Goal: Task Accomplishment & Management: Manage account settings

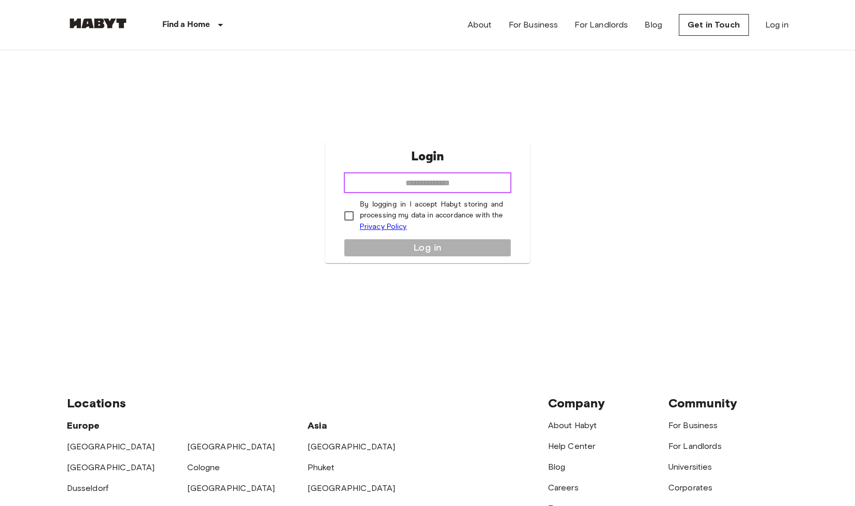
click at [454, 176] on input "email" at bounding box center [428, 182] width 168 height 21
type input "**********"
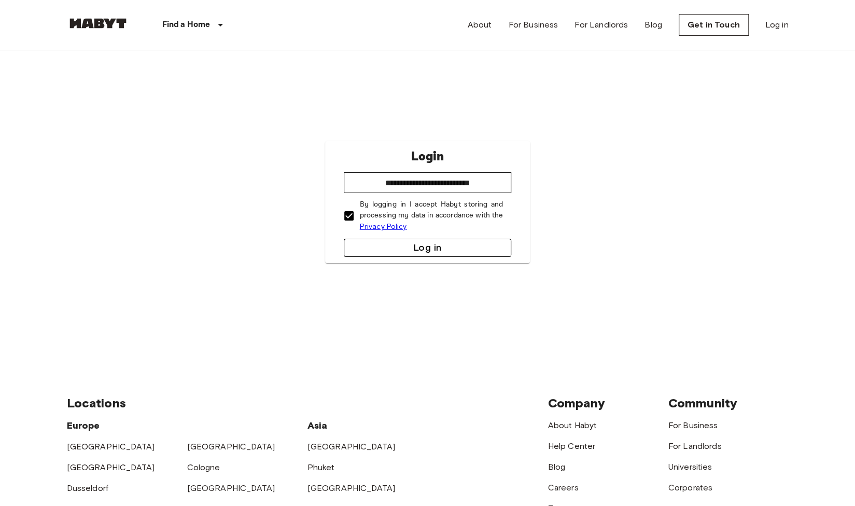
click at [347, 243] on button "Log in" at bounding box center [428, 248] width 168 height 18
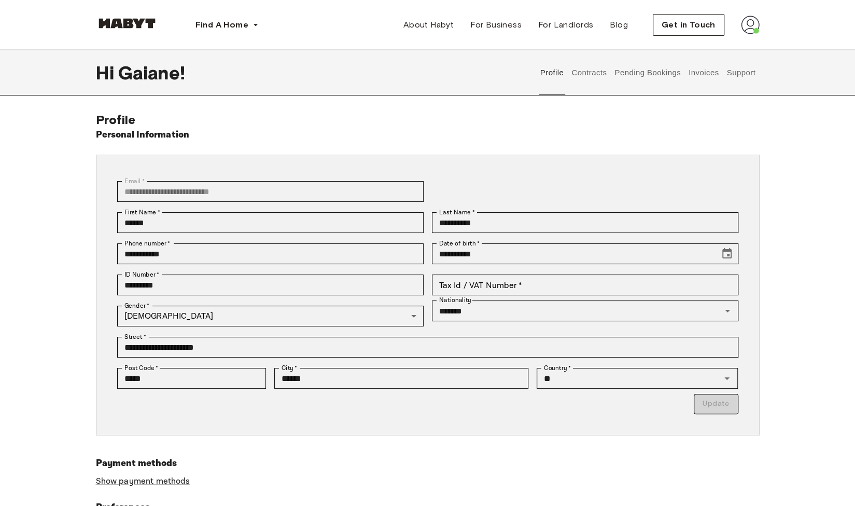
click at [597, 68] on button "Contracts" at bounding box center [590, 73] width 38 height 46
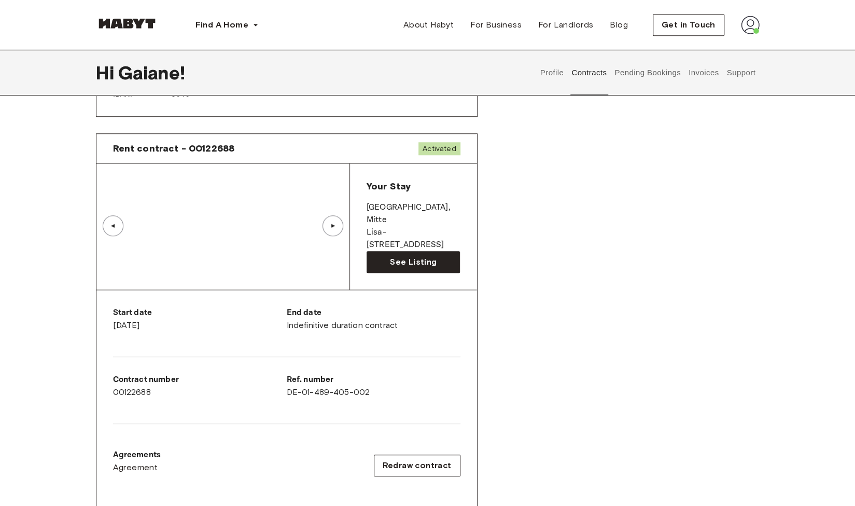
scroll to position [476, 0]
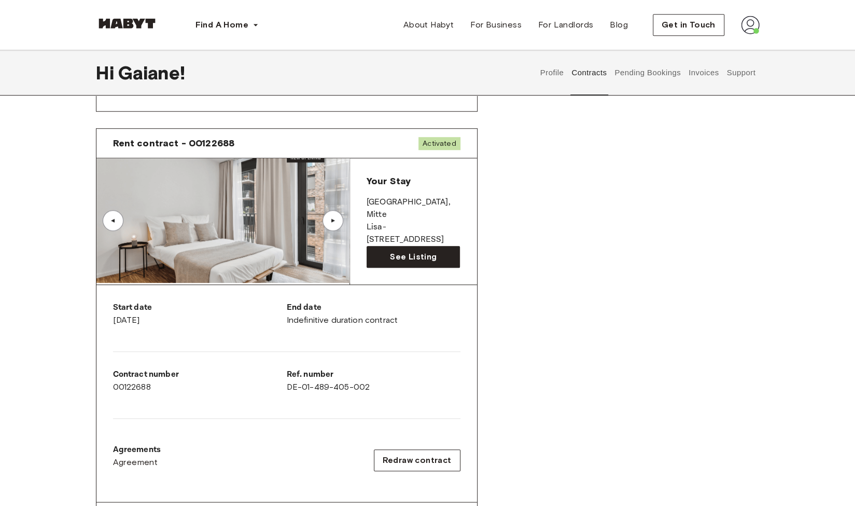
click at [551, 347] on div "Rent contract - 00111397 Changed ▲ ▲ Your Stay BERLIN , Mitte Klara Franke Stra…" at bounding box center [428, 128] width 664 height 954
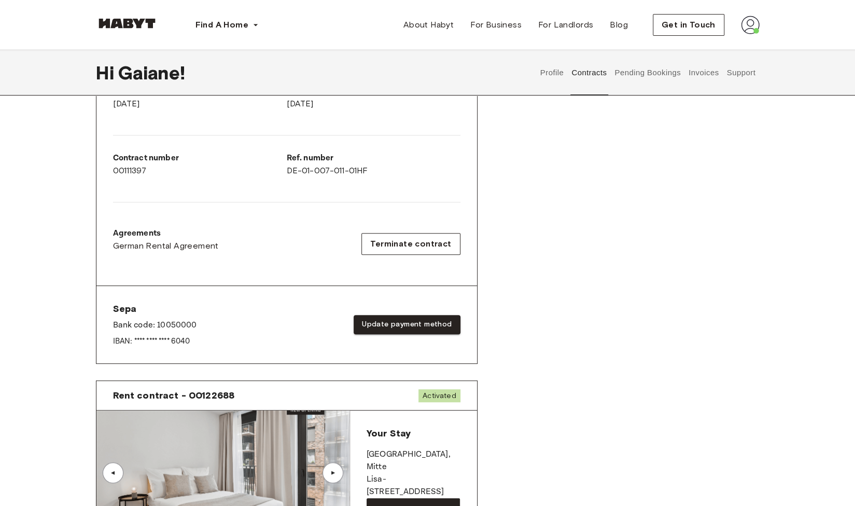
scroll to position [213, 0]
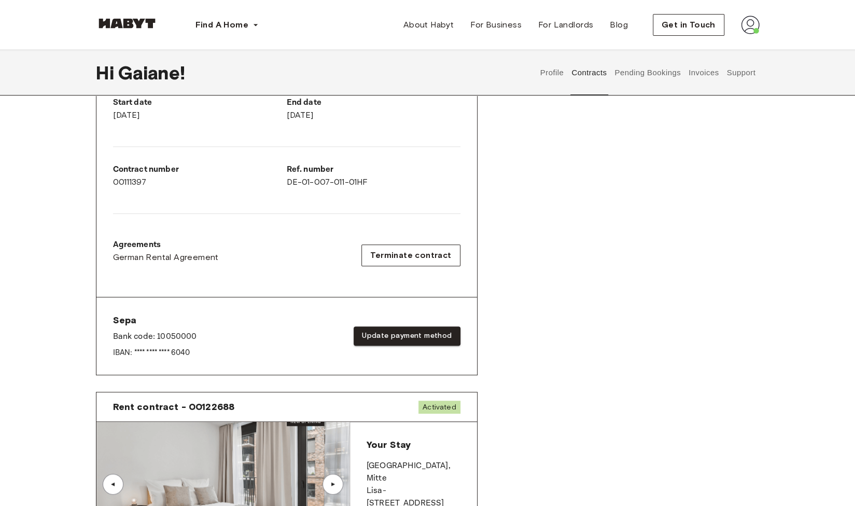
click at [668, 73] on button "Pending Bookings" at bounding box center [648, 73] width 69 height 46
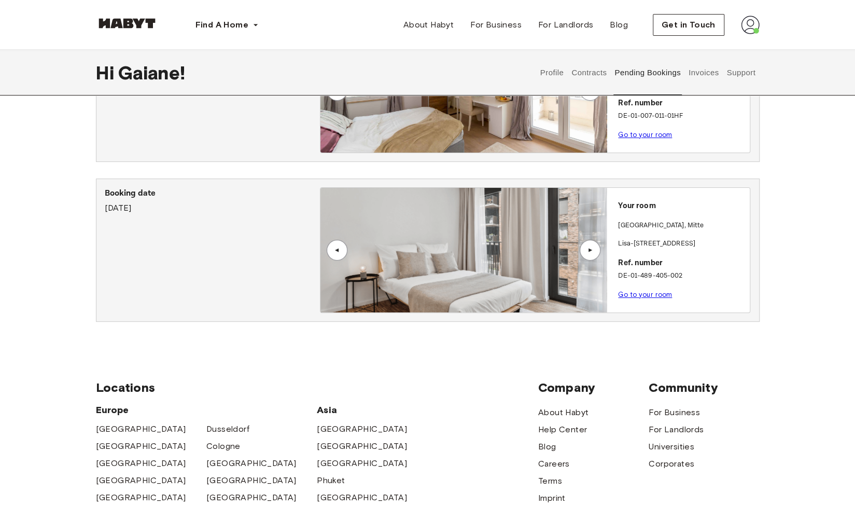
scroll to position [144, 0]
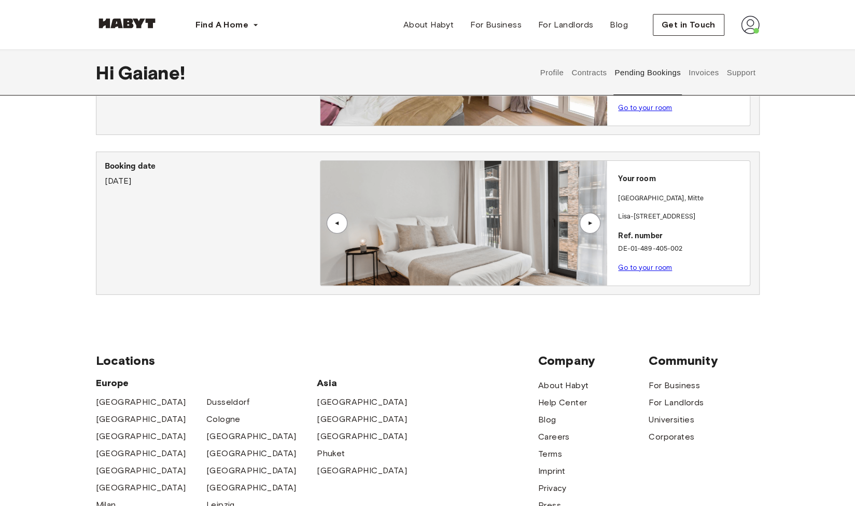
click at [712, 75] on button "Invoices" at bounding box center [703, 73] width 33 height 46
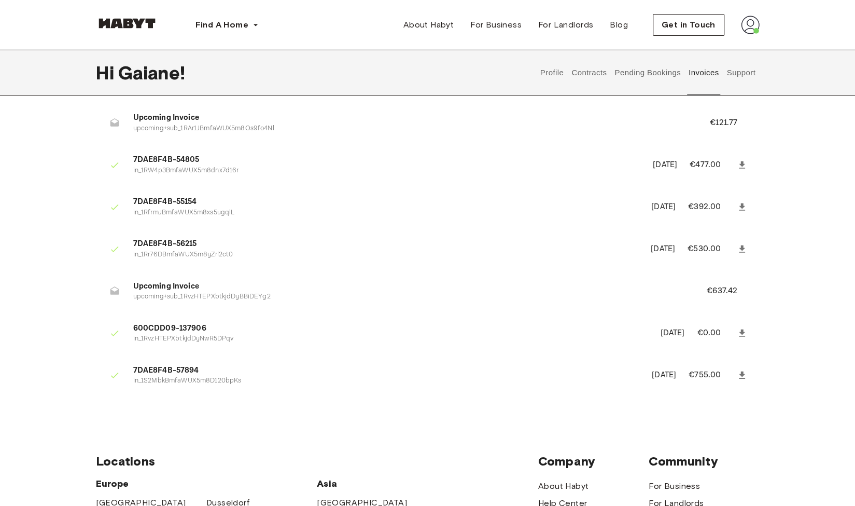
scroll to position [160, 0]
click at [748, 67] on button "Support" at bounding box center [742, 73] width 32 height 46
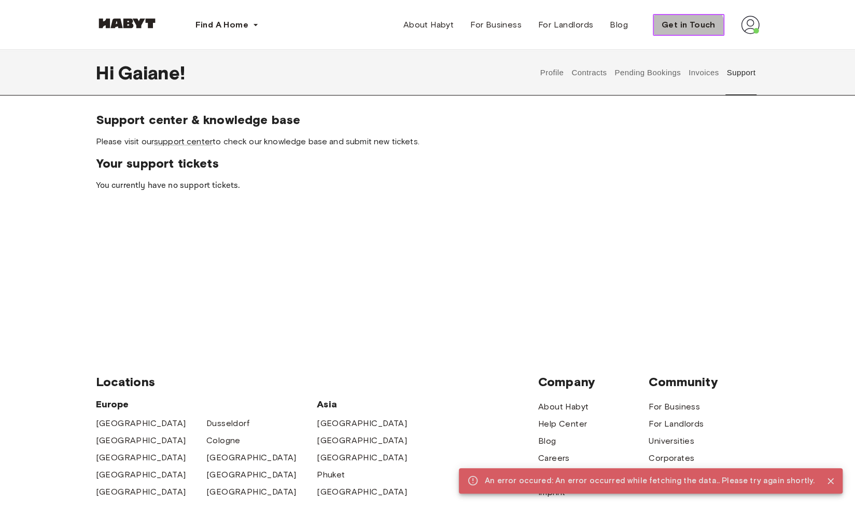
click at [679, 34] on button "Get in Touch" at bounding box center [689, 25] width 72 height 22
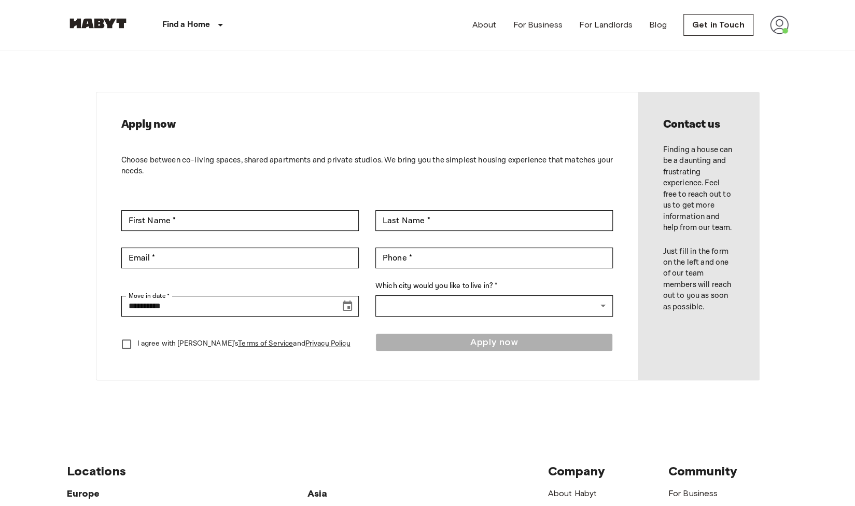
click at [781, 24] on img at bounding box center [779, 25] width 19 height 19
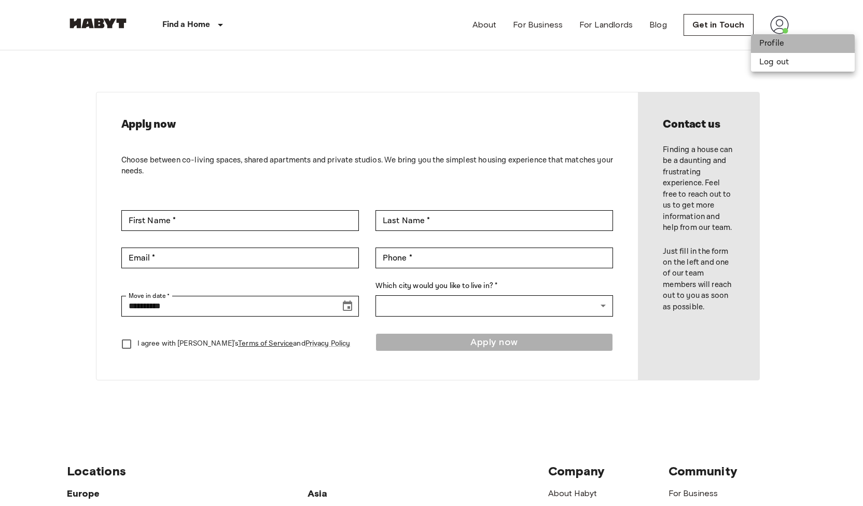
click at [772, 51] on li "Profile" at bounding box center [803, 43] width 104 height 19
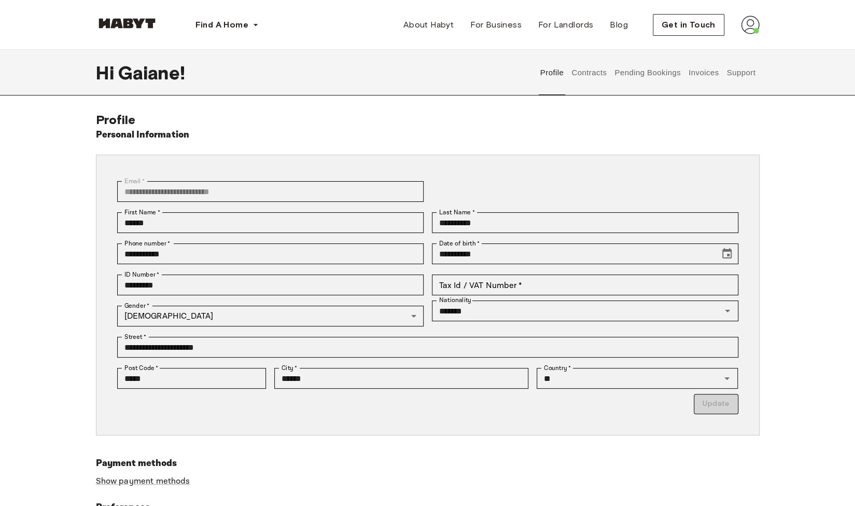
click at [740, 69] on button "Support" at bounding box center [742, 73] width 32 height 46
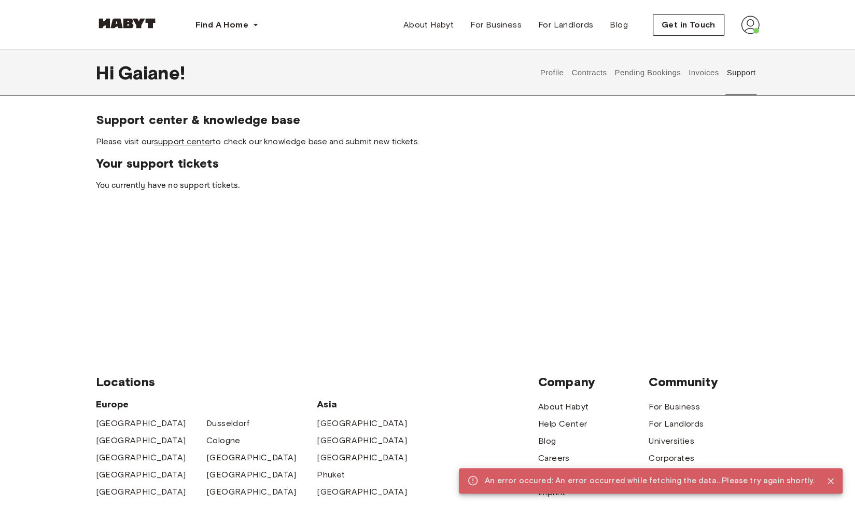
click at [173, 142] on link "support center" at bounding box center [183, 141] width 59 height 10
